Goal: Information Seeking & Learning: Learn about a topic

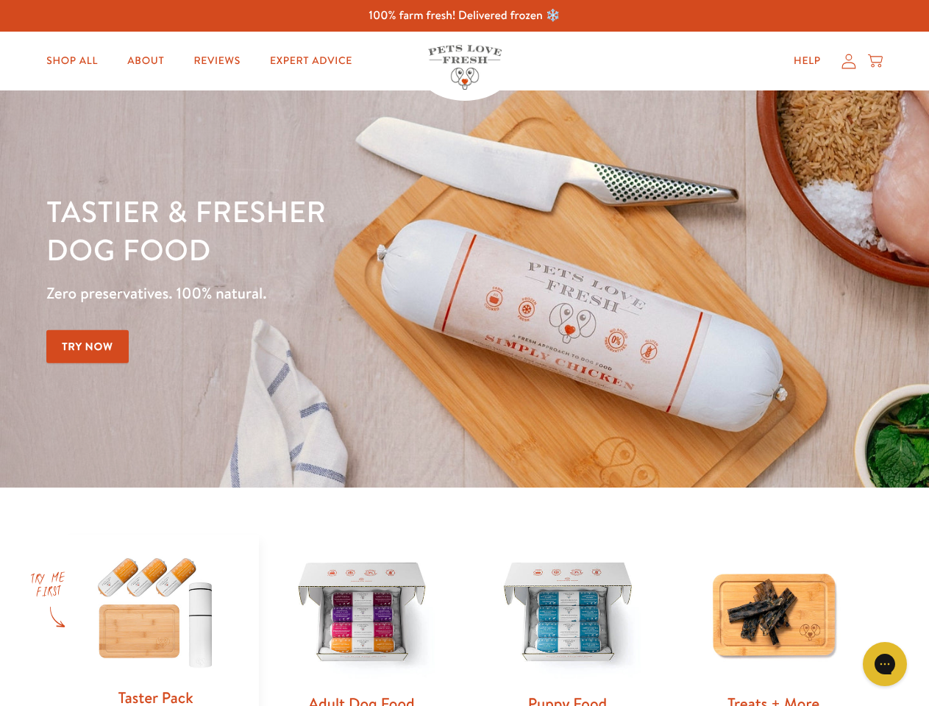
click at [464, 353] on div "Tastier & fresher dog food Zero preservatives. 100% natural. Try Now" at bounding box center [325, 289] width 558 height 194
click at [885, 664] on icon "Gorgias live chat" at bounding box center [885, 664] width 14 height 14
